Goal: Task Accomplishment & Management: Complete application form

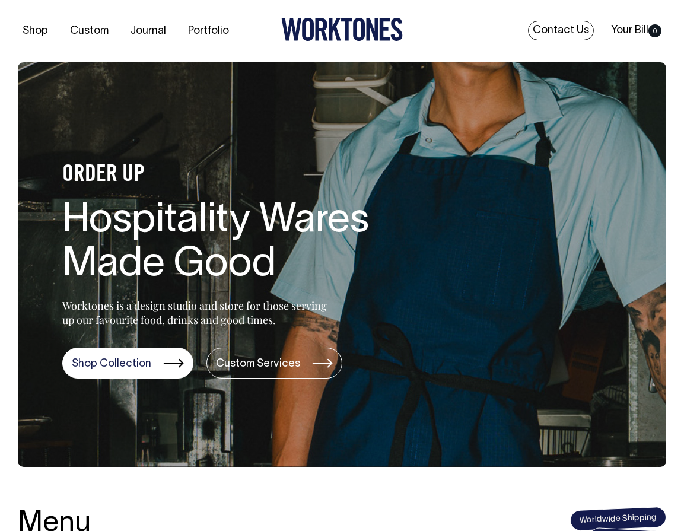
click at [549, 27] on link "Contact Us" at bounding box center [561, 31] width 66 height 20
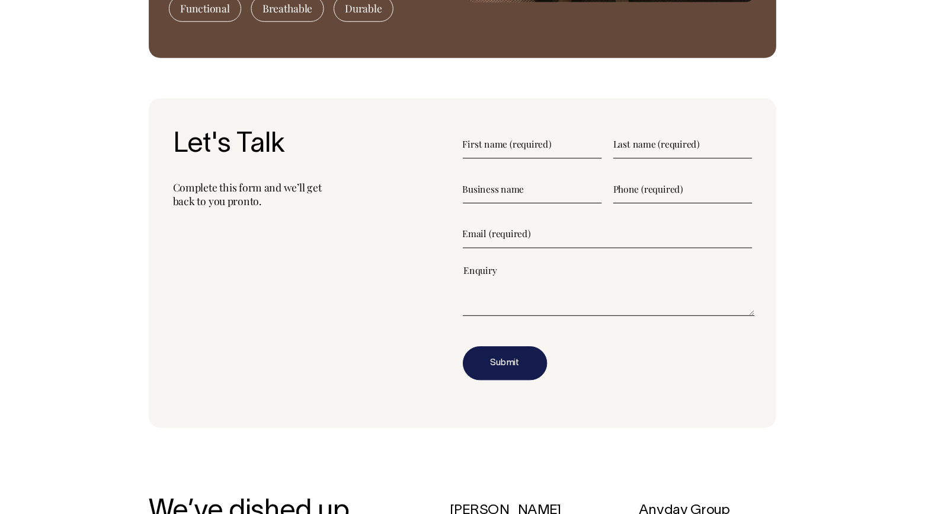
scroll to position [1164, 0]
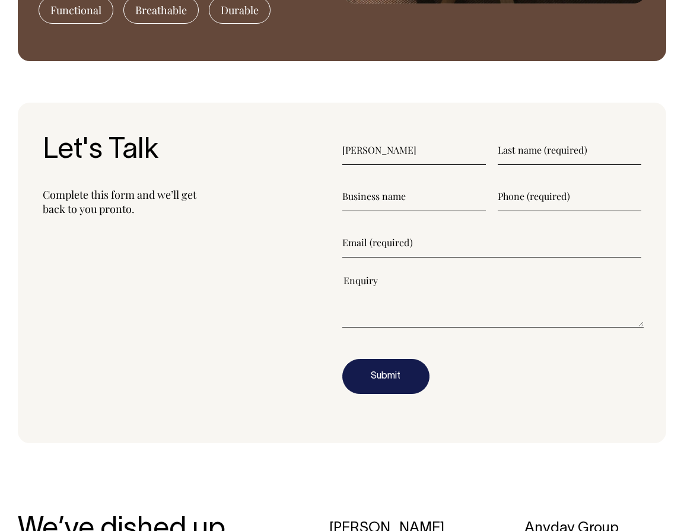
type input"] "Clara"
type input"] "Daley"
type input"] "Punt Hill Community Garden"
type input"] "0413711014"
type input"] "punthillcomgarden@gmail.com"
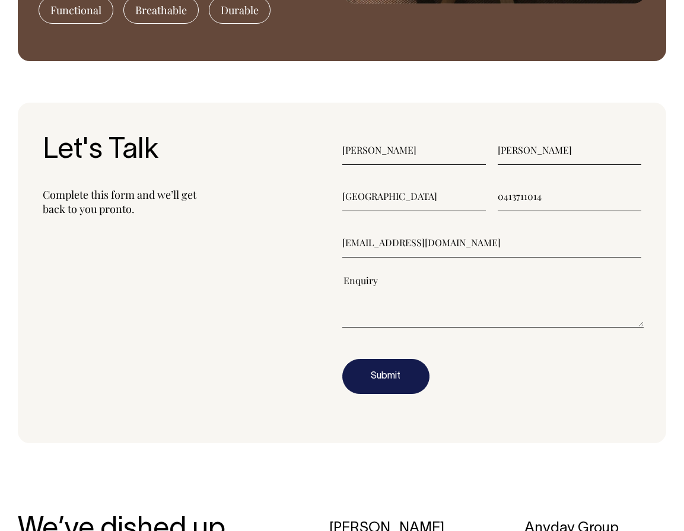
click at [373, 281] on textarea"] at bounding box center [493, 300] width 302 height 53
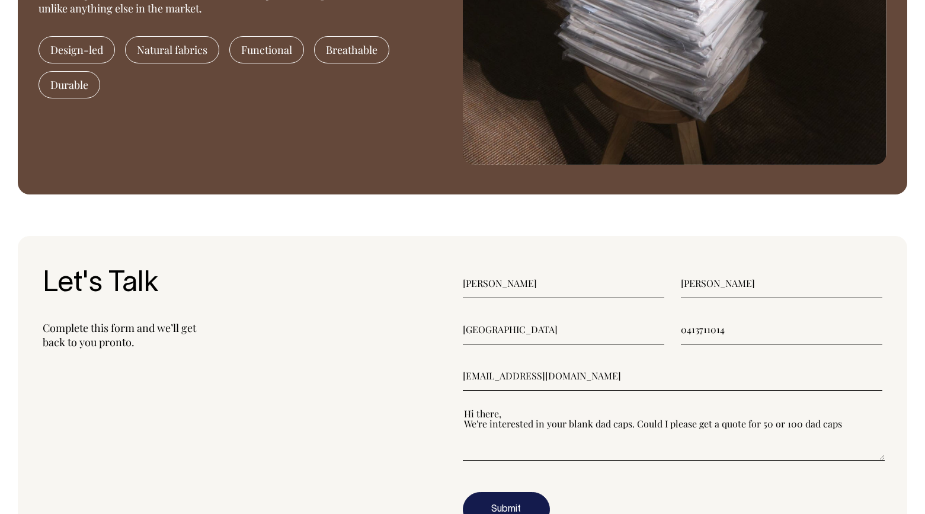
click at [683, 429] on textarea"] "Hi there, We're interested in your blank dad caps. Could I please get a quote f…" at bounding box center [674, 433] width 423 height 53
click at [683, 428] on textarea"] "Hi there, We're interested in your blank dad caps. Could I please get a quote f…" at bounding box center [674, 433] width 423 height 53
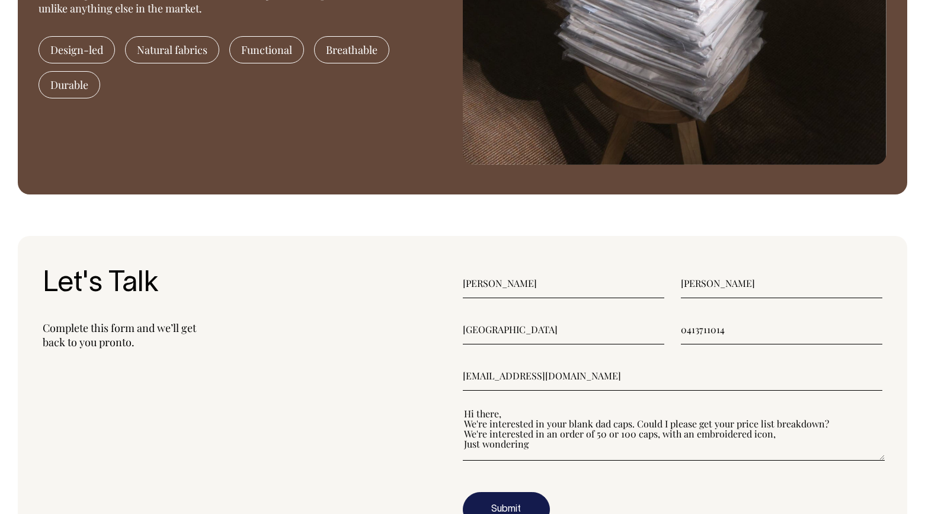
click at [683, 442] on textarea"] "Hi there, We're interested in your blank dad caps. Could I please get your pric…" at bounding box center [674, 433] width 423 height 53
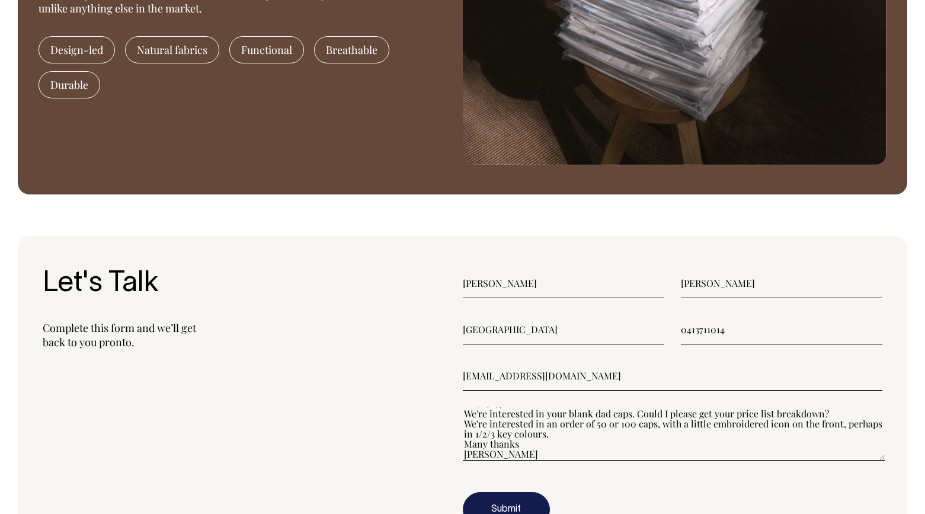
scroll to position [10, 0]
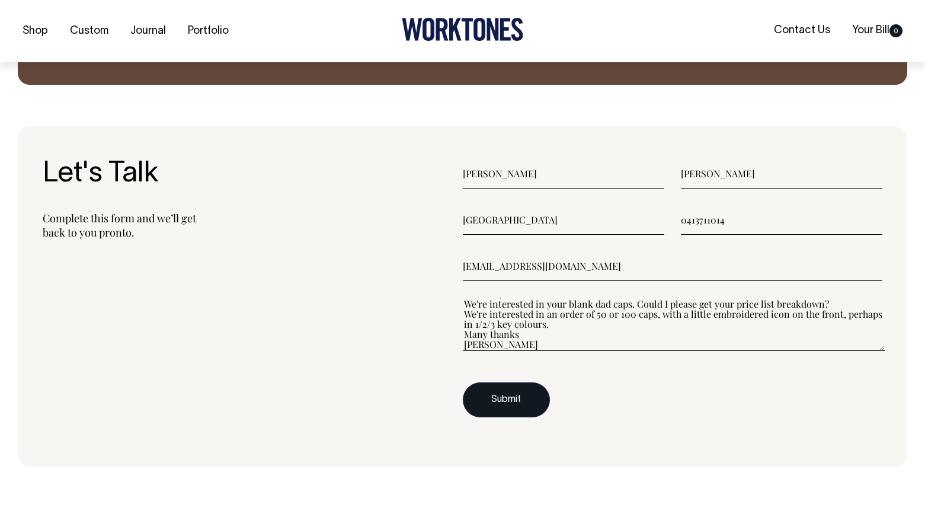
type textarea"] "Hi there, We're interested in your blank dad caps. Could I please get your pric…"
click at [523, 404] on button "Submit" at bounding box center [506, 400] width 87 height 36
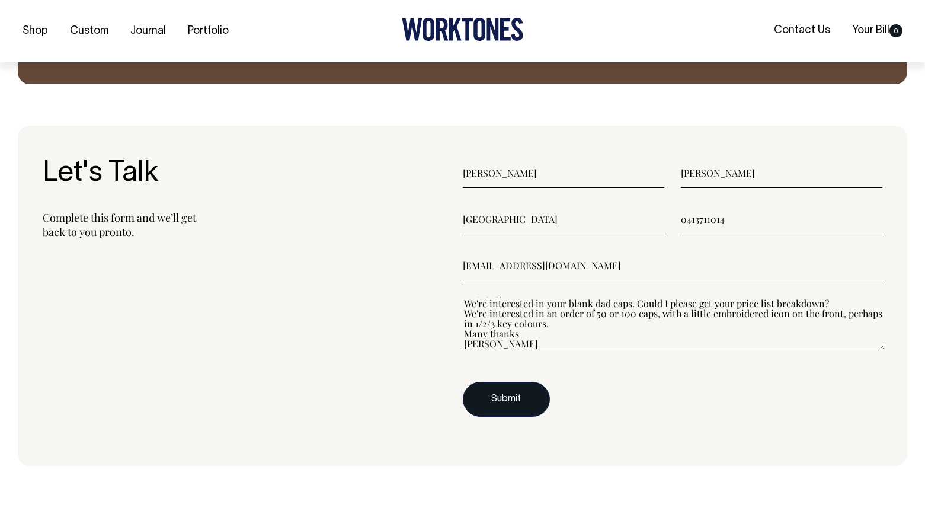
click at [505, 401] on button "Submit" at bounding box center [506, 400] width 87 height 36
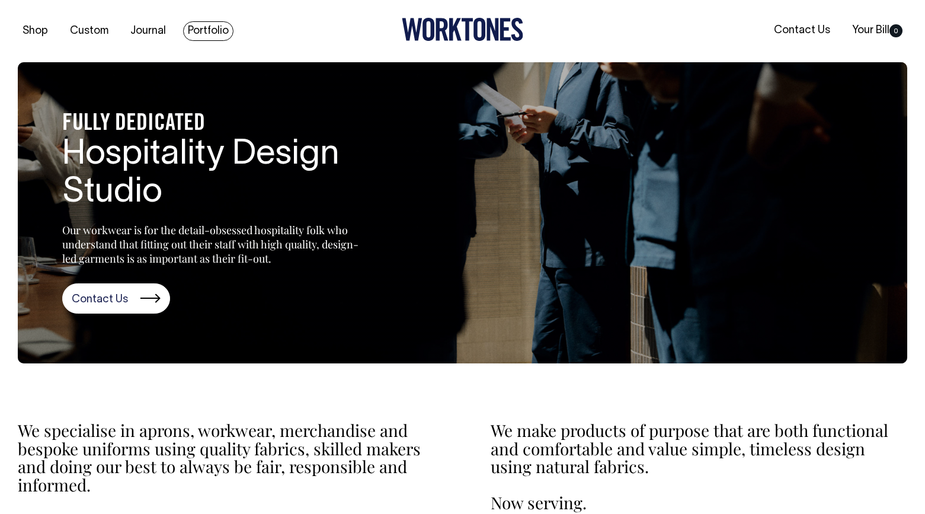
click at [195, 31] on link "Portfolio" at bounding box center [208, 31] width 50 height 20
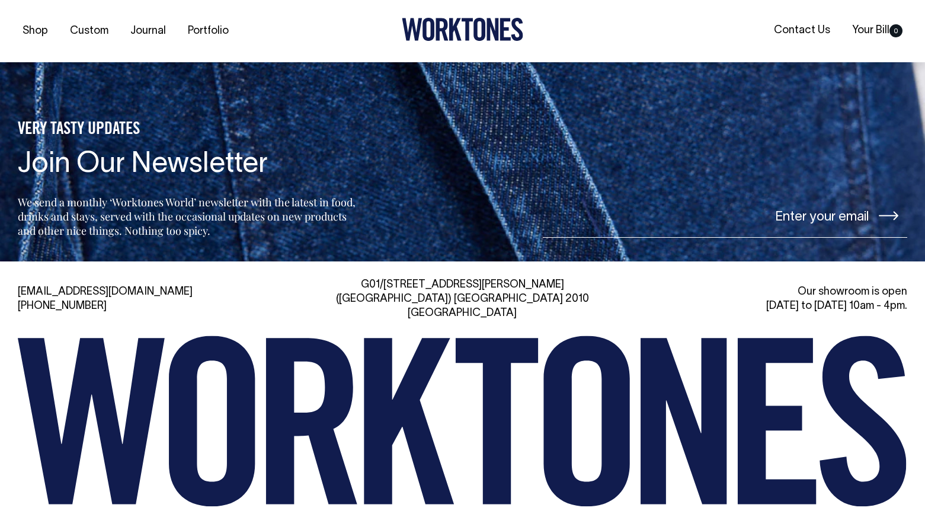
scroll to position [1602, 0]
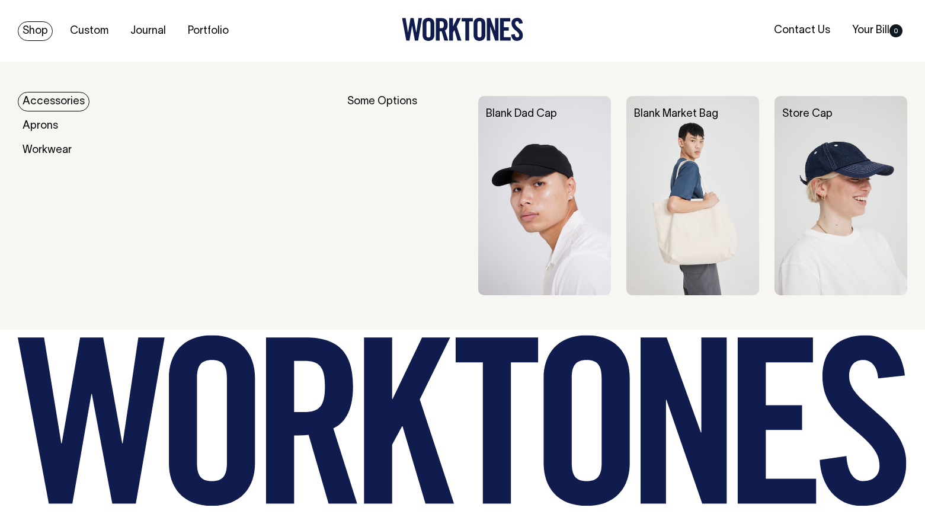
click at [527, 178] on img at bounding box center [544, 195] width 133 height 199
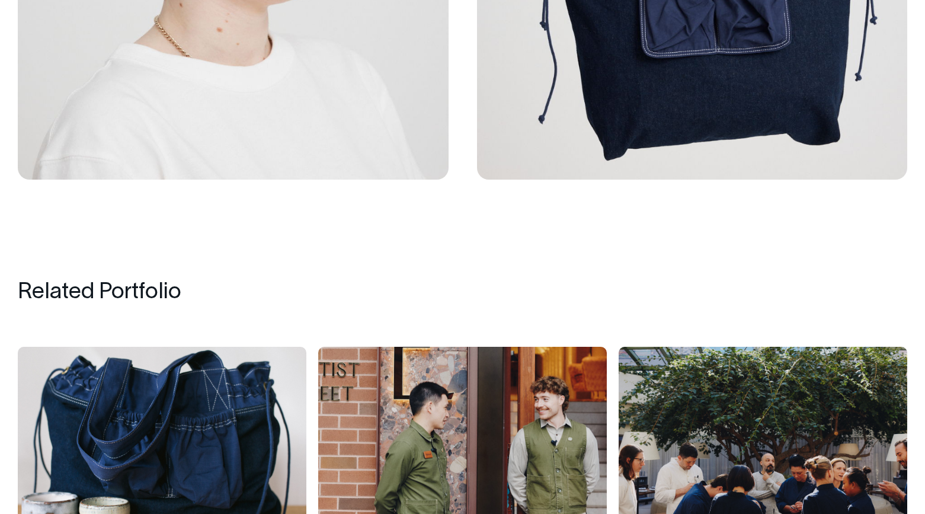
scroll to position [4067, 0]
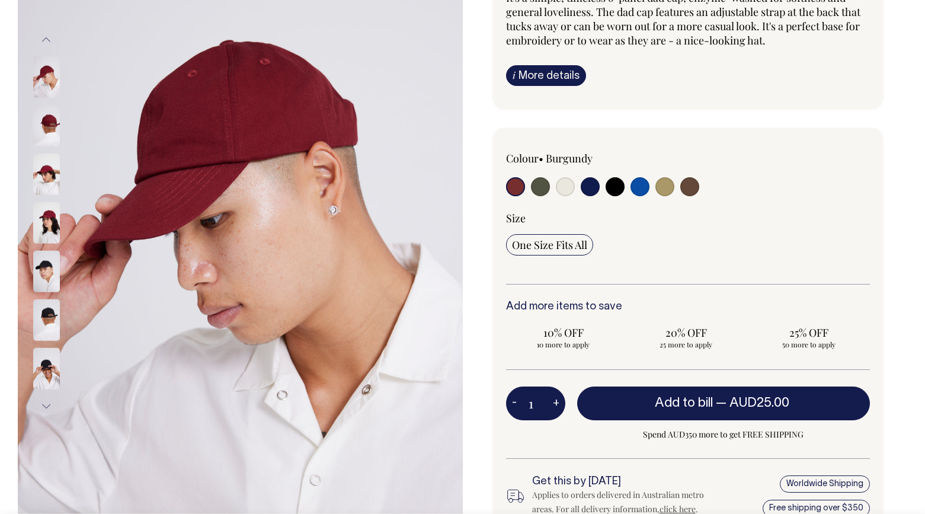
scroll to position [174, 0]
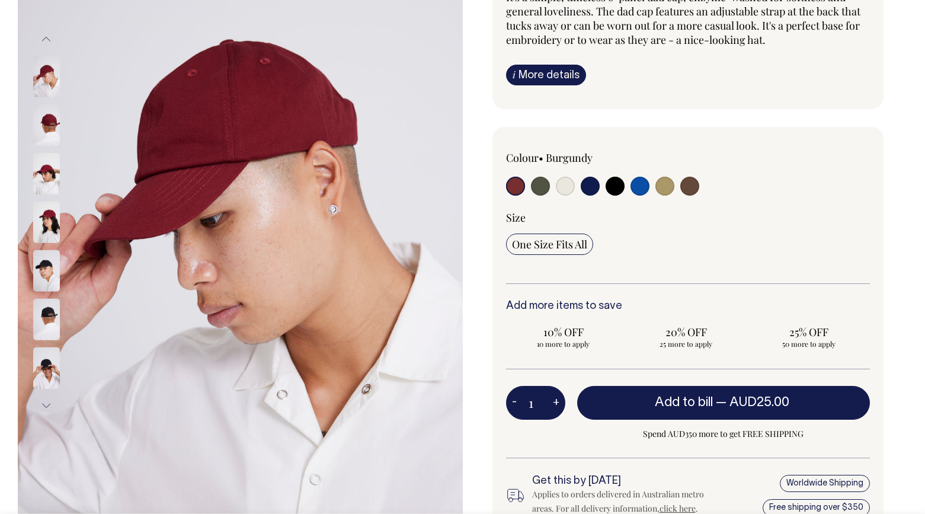
click at [556, 404] on button "+" at bounding box center [556, 403] width 18 height 24
type input "2"
click at [556, 404] on button "+" at bounding box center [556, 403] width 18 height 24
type input "3"
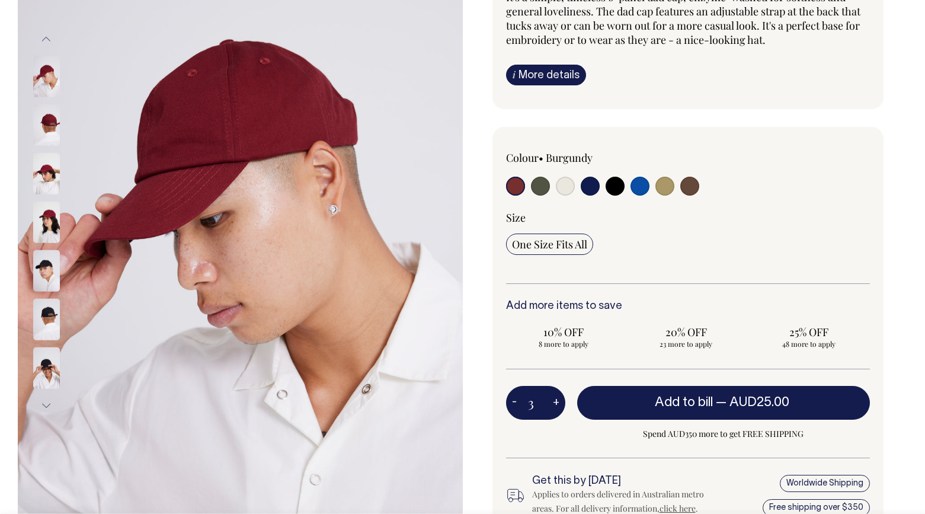
type input "3"
click at [556, 404] on button "+" at bounding box center [556, 403] width 18 height 24
type input "4"
click at [556, 404] on button "+" at bounding box center [556, 403] width 18 height 24
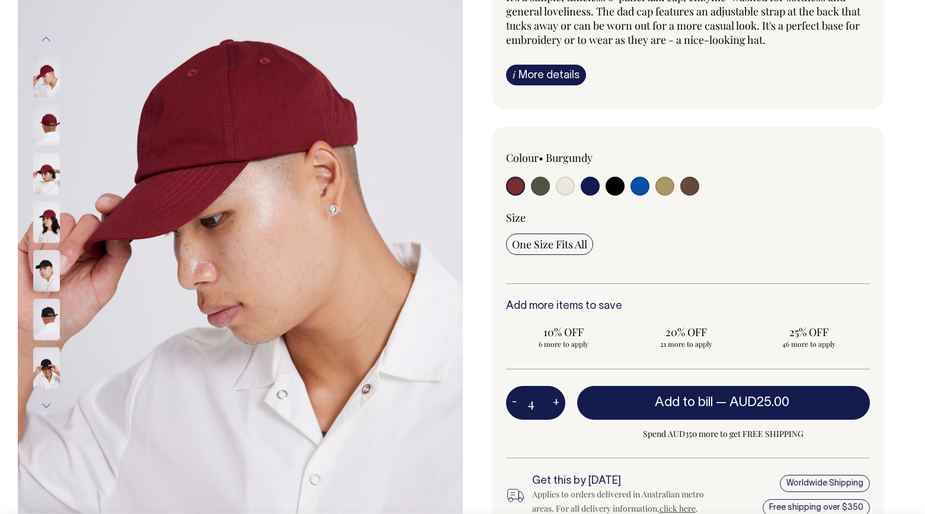
type input "5"
click at [556, 404] on button "+" at bounding box center [556, 403] width 18 height 24
type input "6"
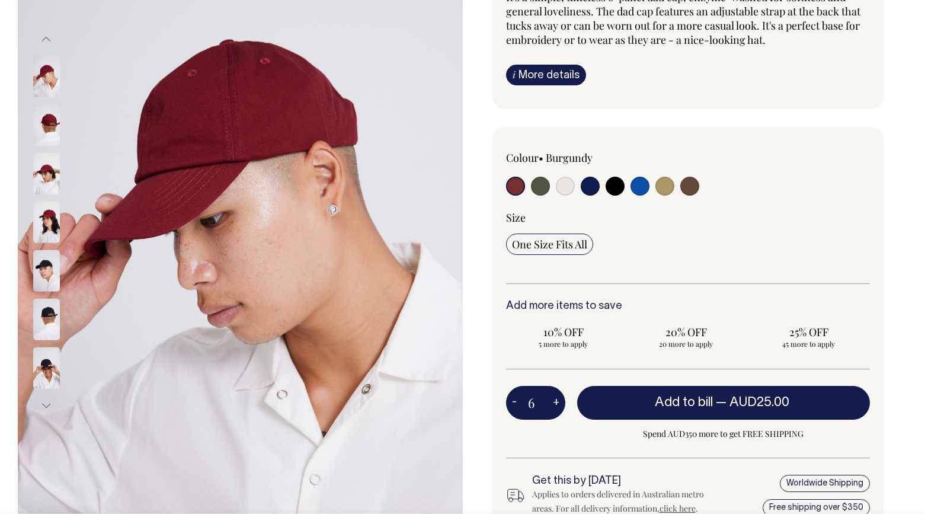
click at [556, 404] on button "+" at bounding box center [556, 403] width 18 height 24
type input "7"
click at [556, 404] on button "+" at bounding box center [556, 403] width 18 height 24
type input "8"
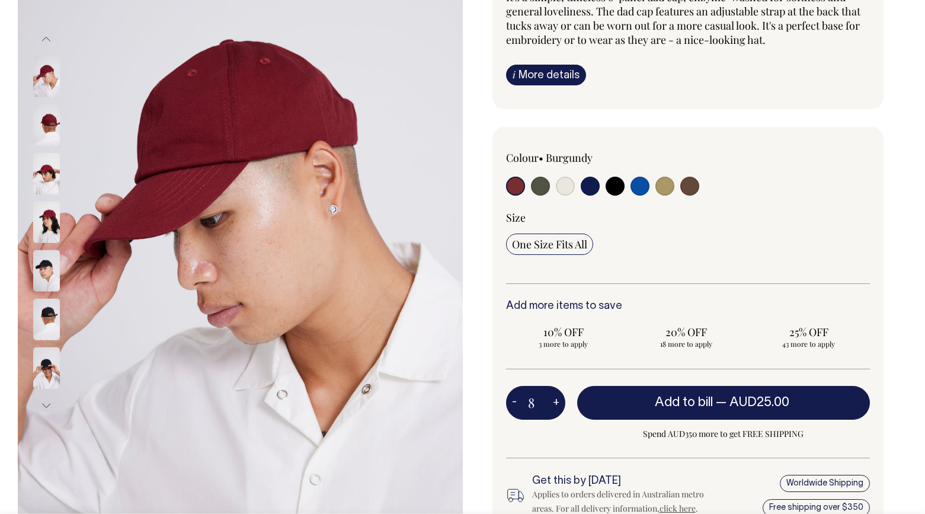
type input "8"
click at [556, 404] on button "+" at bounding box center [556, 403] width 18 height 24
type input "9"
click at [556, 404] on button "+" at bounding box center [556, 403] width 18 height 24
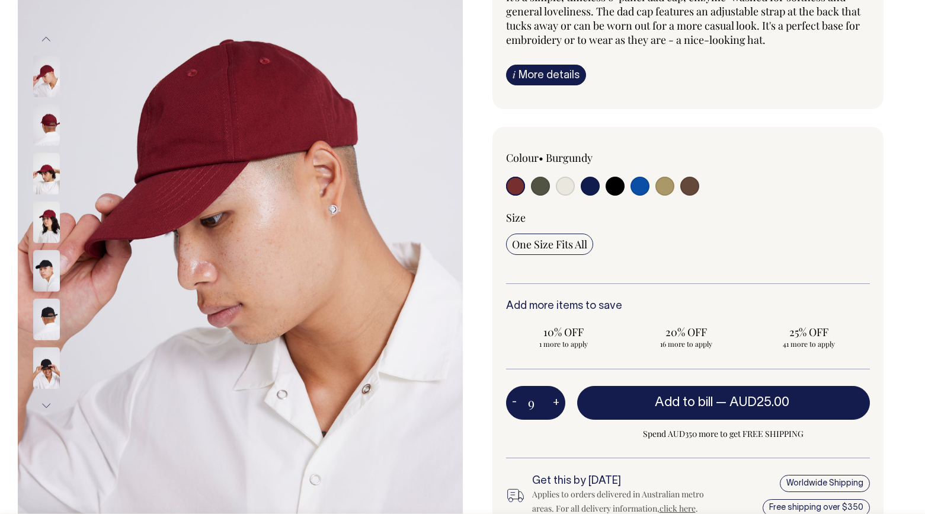
type input "10"
radio input "true"
type input "10"
click at [556, 404] on button "+" at bounding box center [556, 403] width 18 height 24
type input "11"
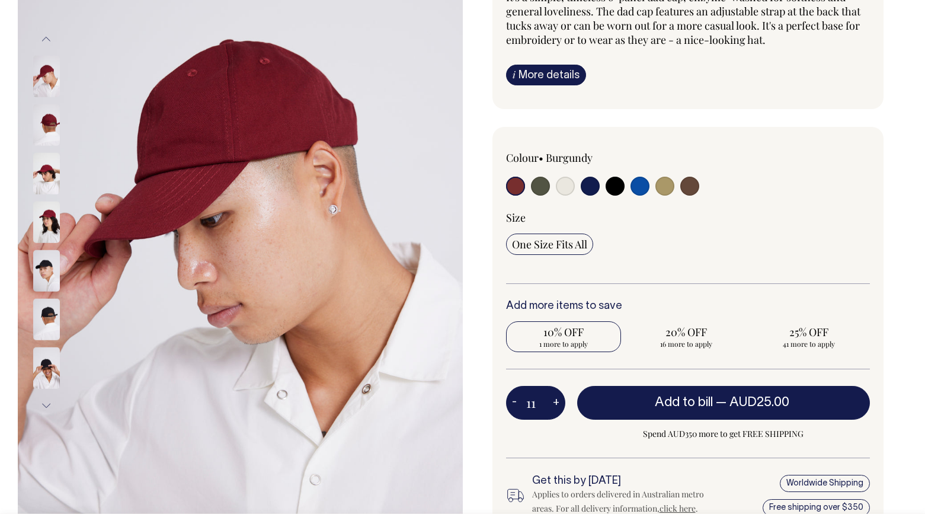
radio input "true"
type input "11"
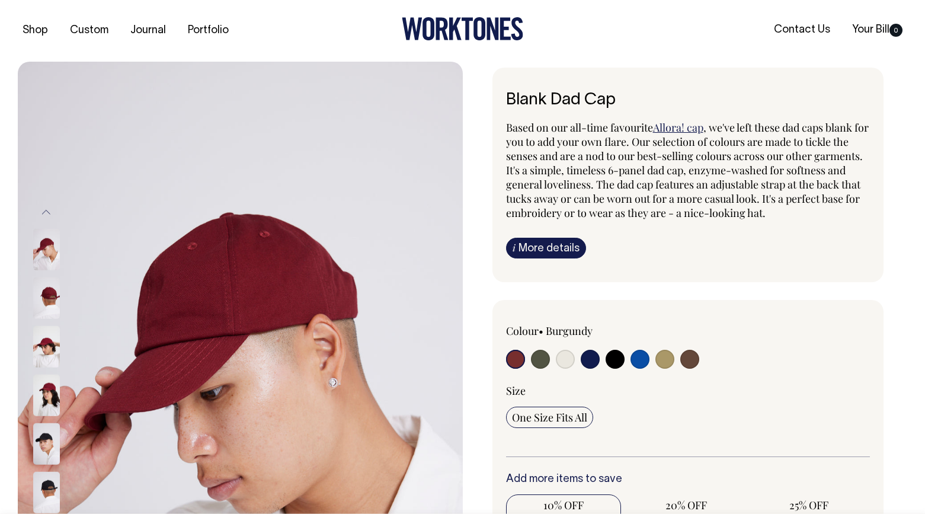
scroll to position [0, 0]
click at [567, 359] on input "radio" at bounding box center [565, 359] width 19 height 19
radio input "true"
select select "Natural"
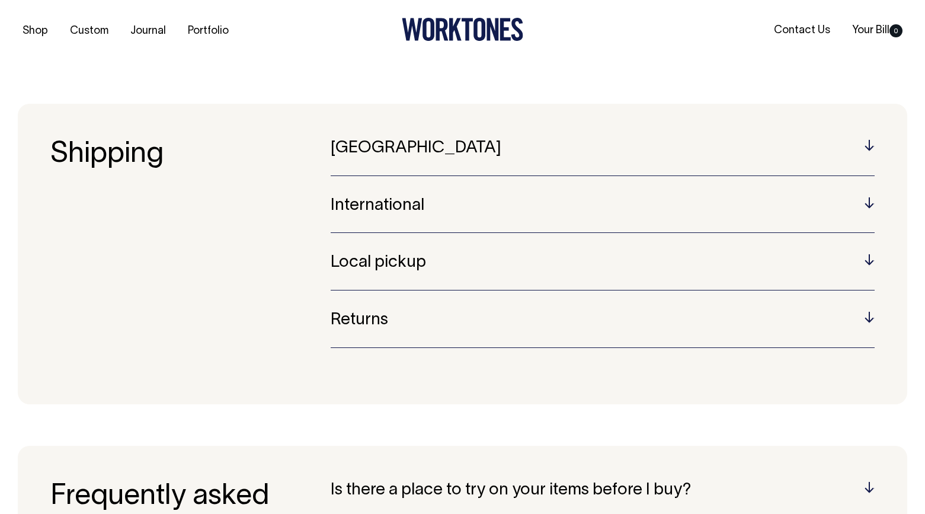
click at [523, 136] on section "Shipping [GEOGRAPHIC_DATA] Australian orders are sent using Australia Post or S…" at bounding box center [463, 254] width 890 height 301
click at [519, 267] on h5 "Local pickup" at bounding box center [603, 263] width 544 height 18
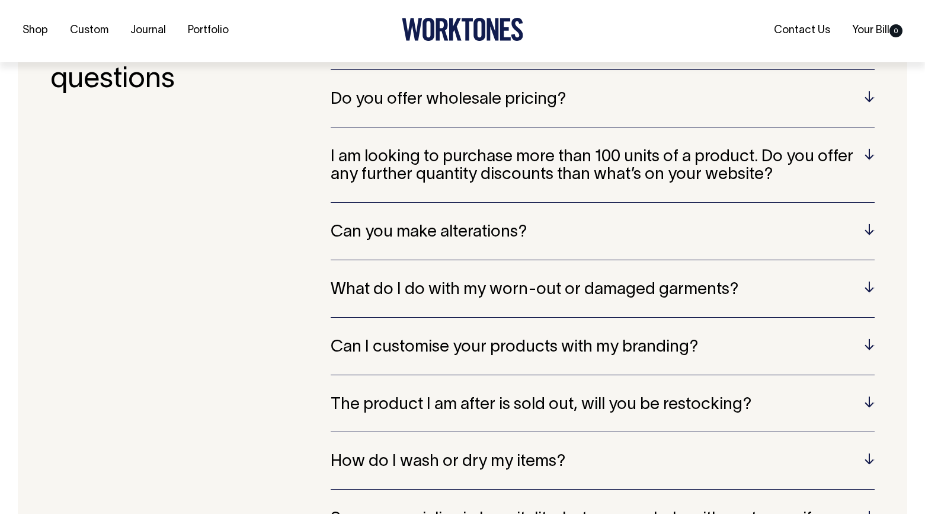
scroll to position [534, 0]
click at [534, 108] on div "Do you offer wholesale pricing? The prices you see on our website are structure…" at bounding box center [603, 108] width 544 height 37
click at [509, 94] on h5 "Do you offer wholesale pricing?" at bounding box center [603, 99] width 544 height 18
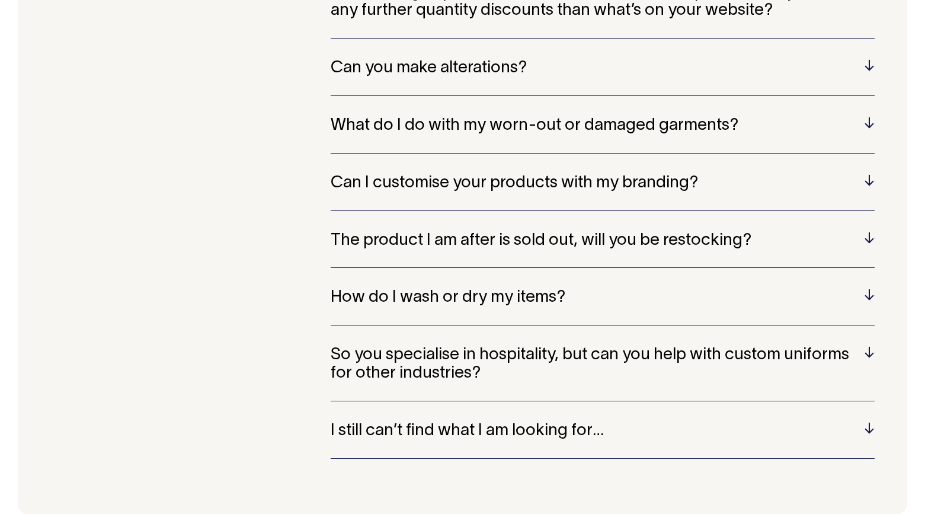
scroll to position [753, 0]
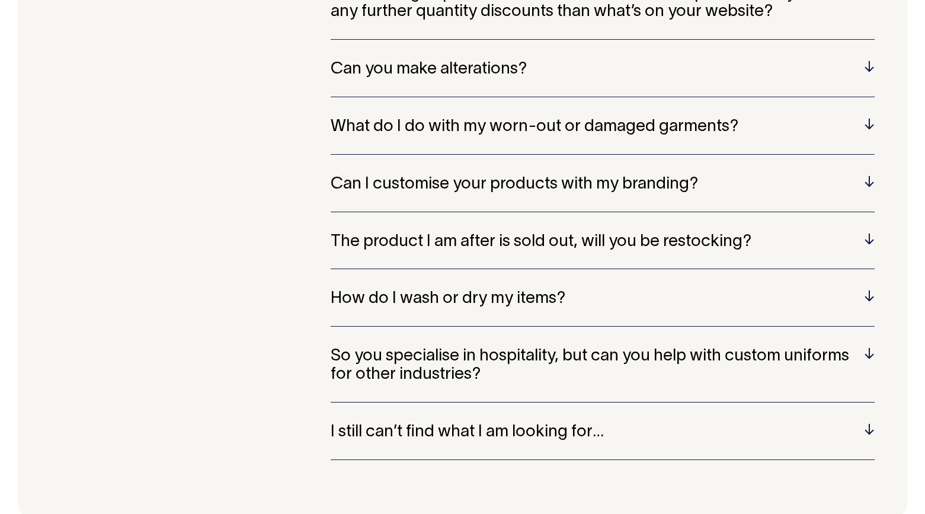
click at [536, 339] on div "Is there a place to try on your items before I buy? Our showroom in [GEOGRAPHIC…" at bounding box center [603, 147] width 544 height 668
click at [524, 353] on h5 "So you specialise in hospitality, but can you help with custom uniforms for oth…" at bounding box center [603, 365] width 544 height 37
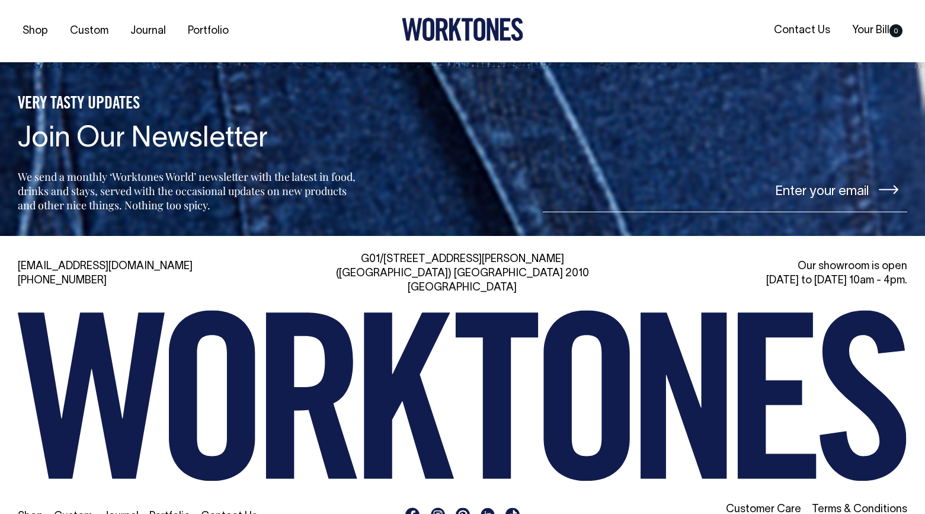
scroll to position [2384, 0]
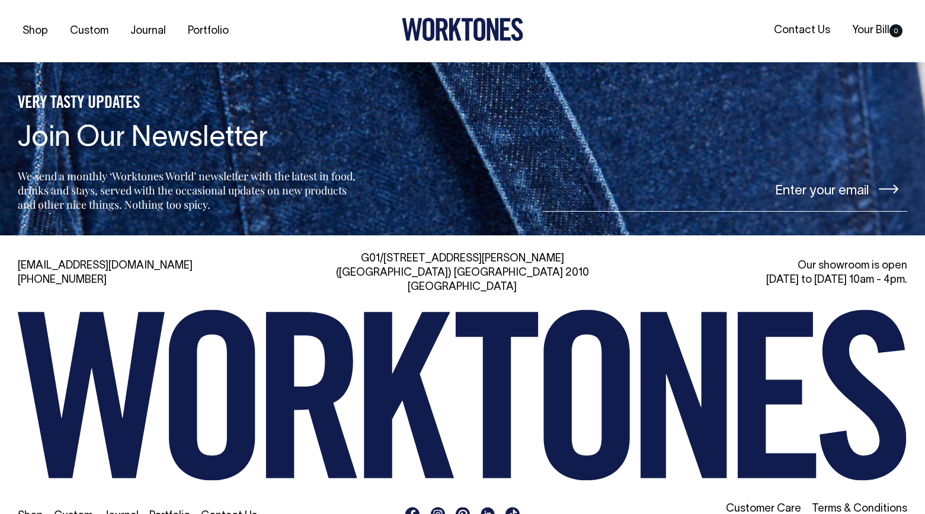
click at [432, 507] on rect at bounding box center [438, 514] width 14 height 14
